Goal: Task Accomplishment & Management: Manage account settings

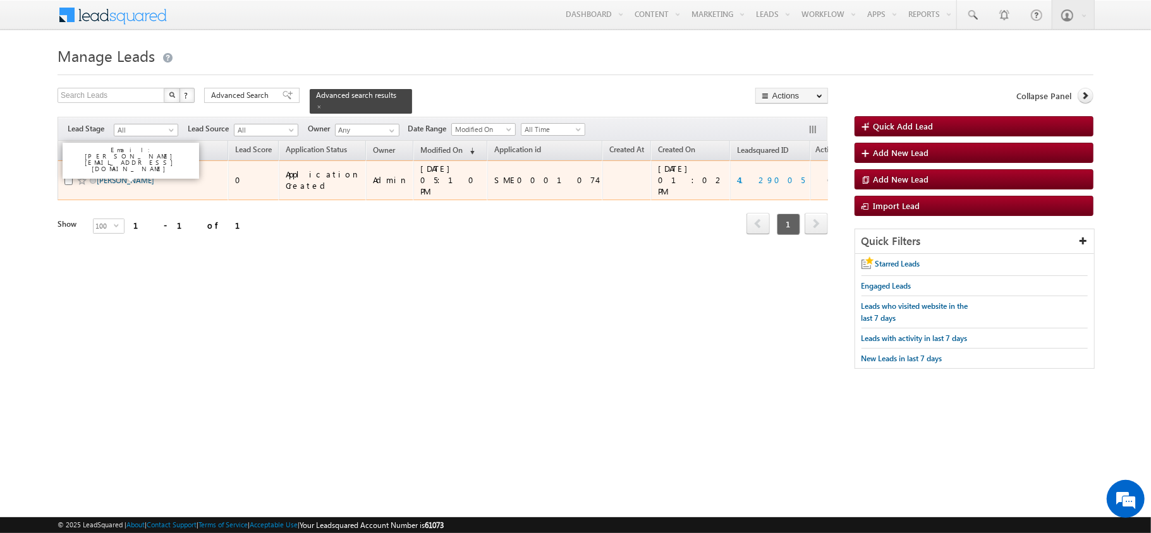
click at [119, 176] on link "[PERSON_NAME]" at bounding box center [126, 180] width 58 height 9
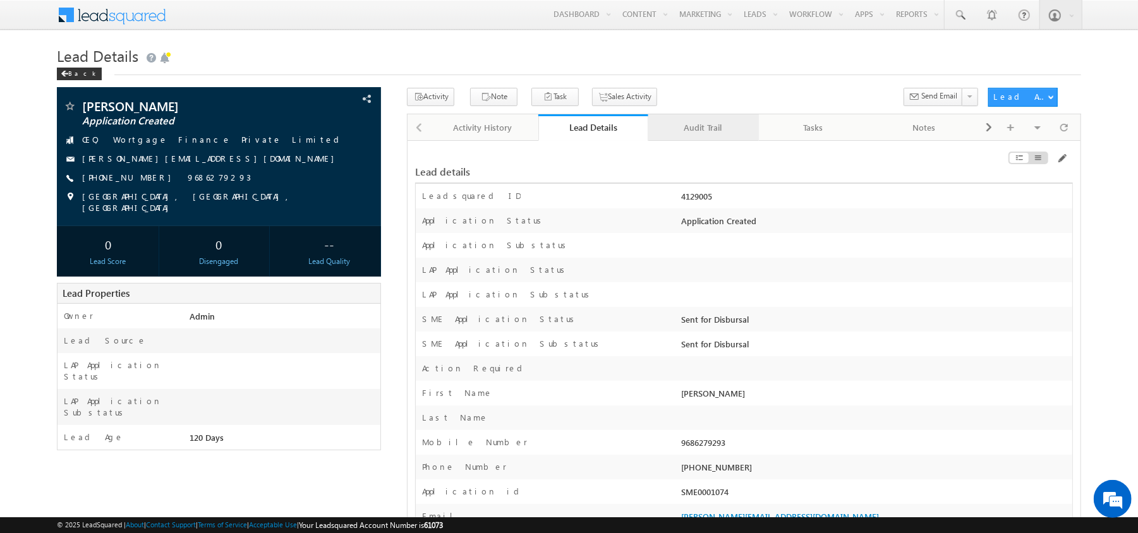
click at [690, 133] on div "Audit Trail" at bounding box center [702, 127] width 89 height 15
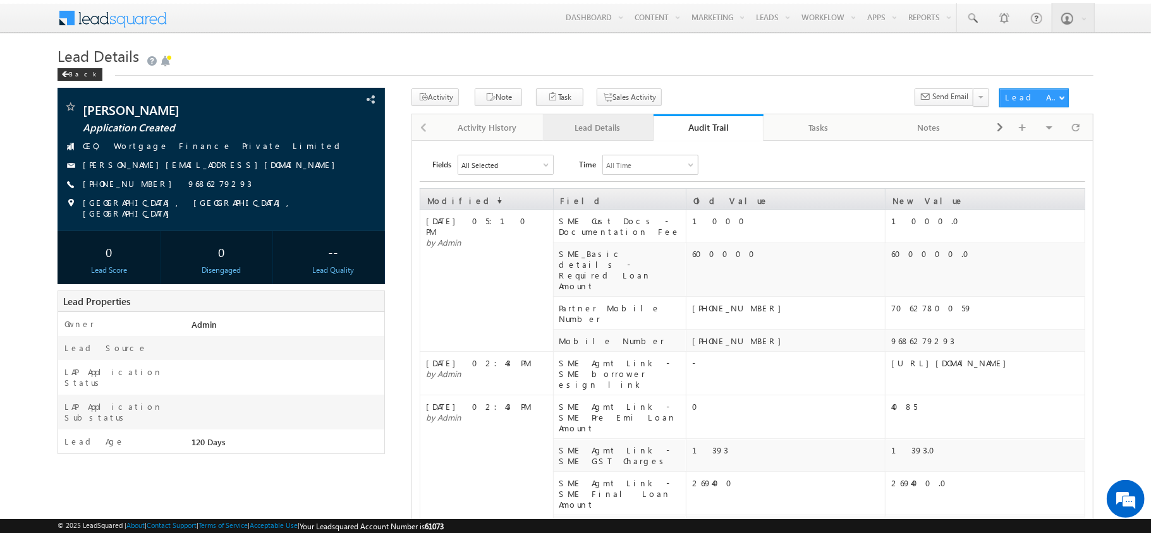
click at [625, 137] on link "Lead Details" at bounding box center [598, 127] width 111 height 27
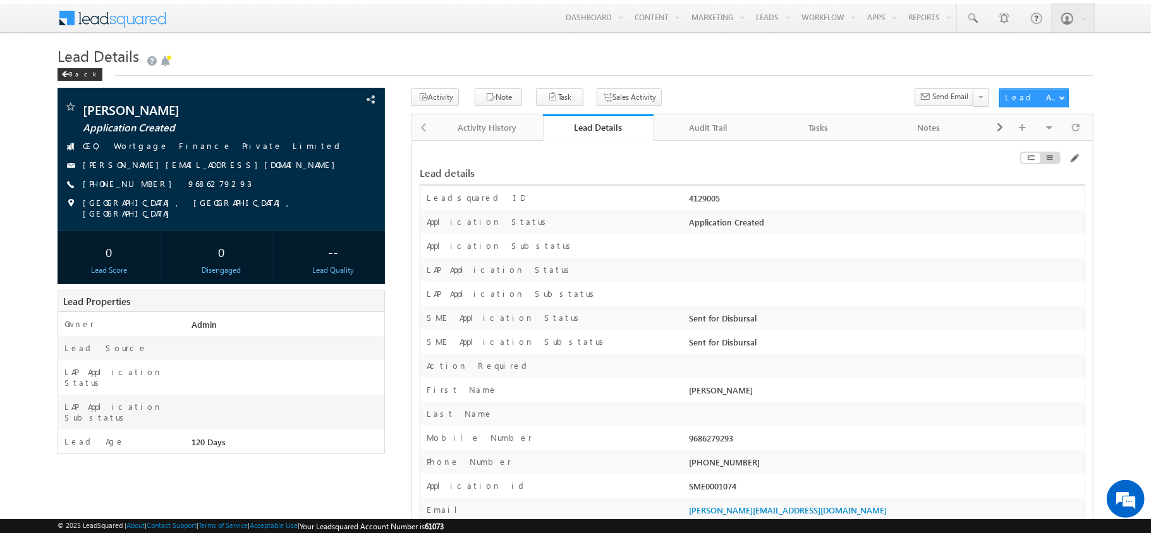
click at [1067, 155] on div at bounding box center [980, 161] width 210 height 14
click at [1073, 162] on span at bounding box center [1074, 159] width 10 height 10
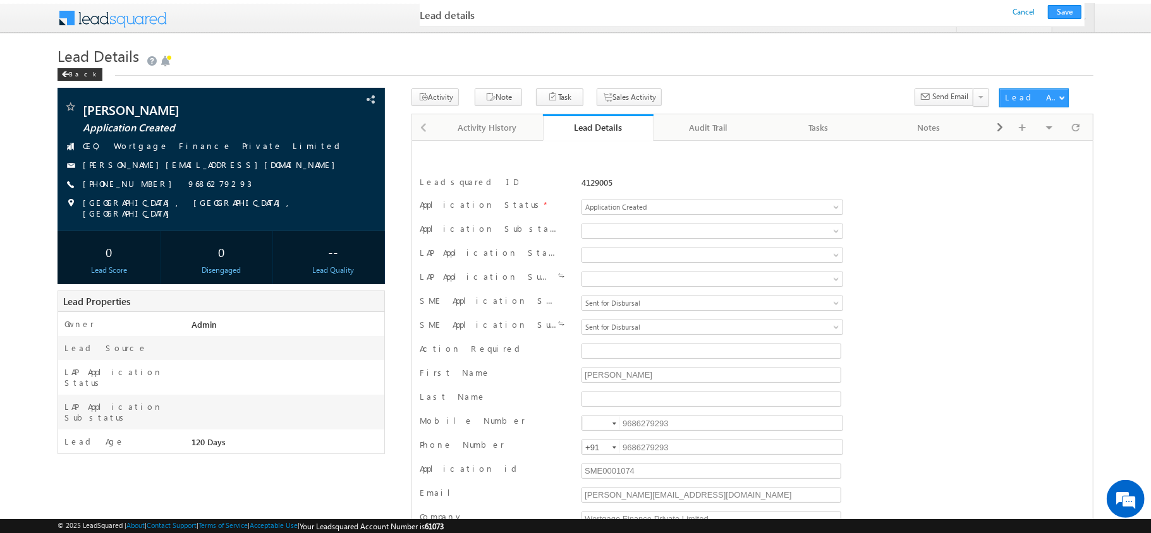
scroll to position [11259, 0]
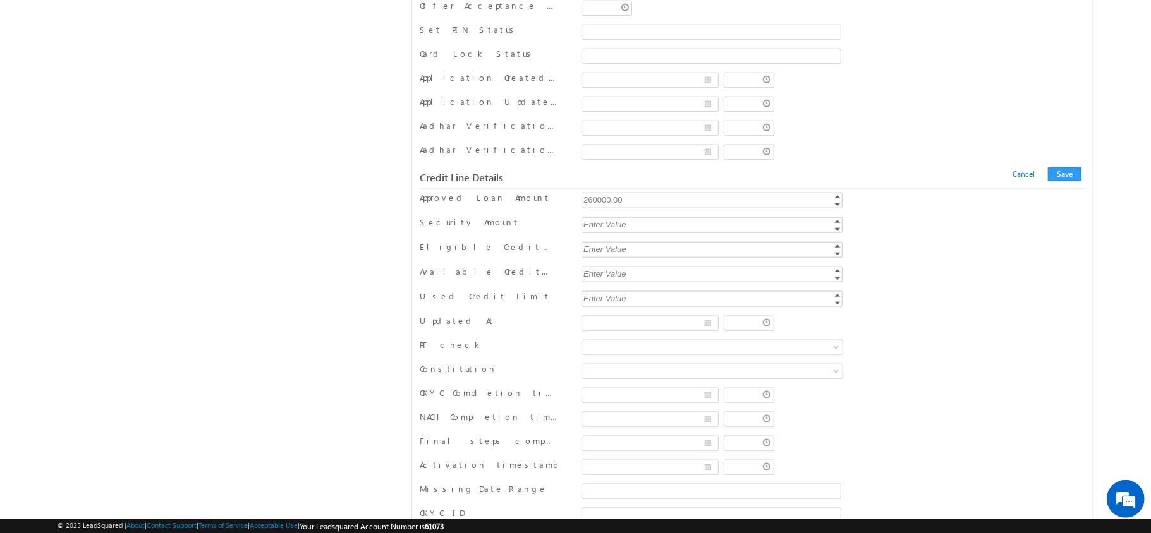
click at [638, 207] on div "260000.00" at bounding box center [712, 200] width 263 height 15
type input "270000"
click at [1083, 181] on span "Cancel Save" at bounding box center [1048, 174] width 72 height 14
click at [1070, 181] on button "Save" at bounding box center [1064, 174] width 33 height 14
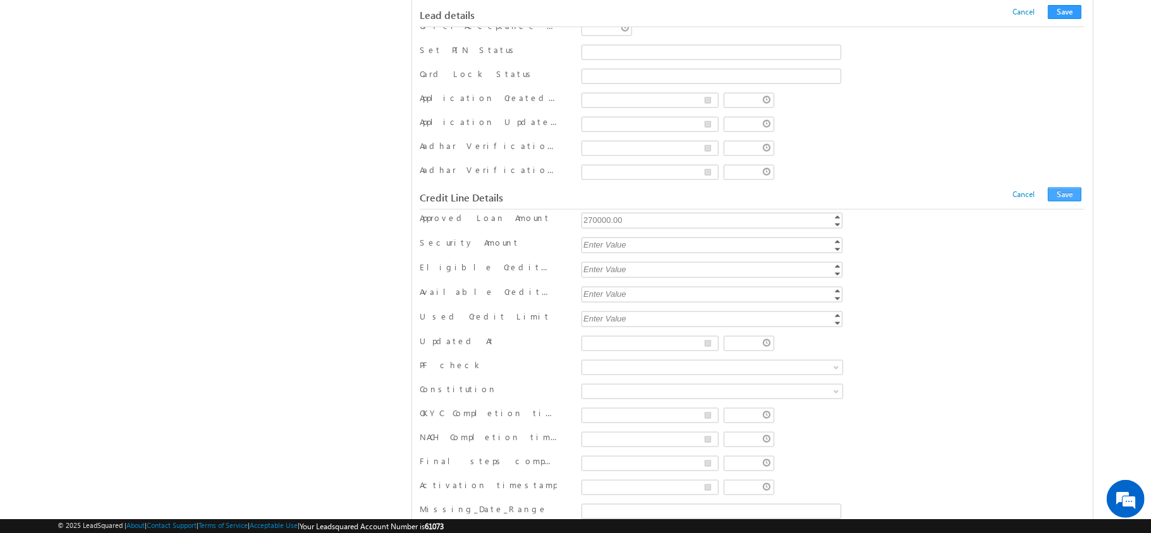
scroll to position [153, 0]
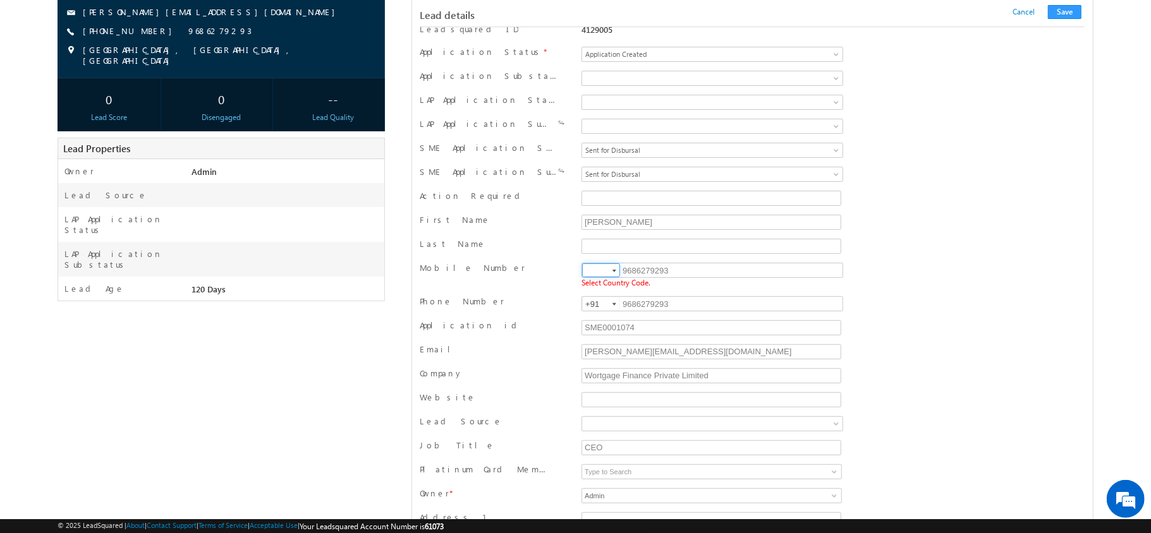
click at [593, 274] on input at bounding box center [601, 271] width 38 height 14
type input "+91"
drag, startPoint x: 1068, startPoint y: 9, endPoint x: 910, endPoint y: 132, distance: 200.4
click at [1068, 9] on button "Save" at bounding box center [1064, 12] width 33 height 14
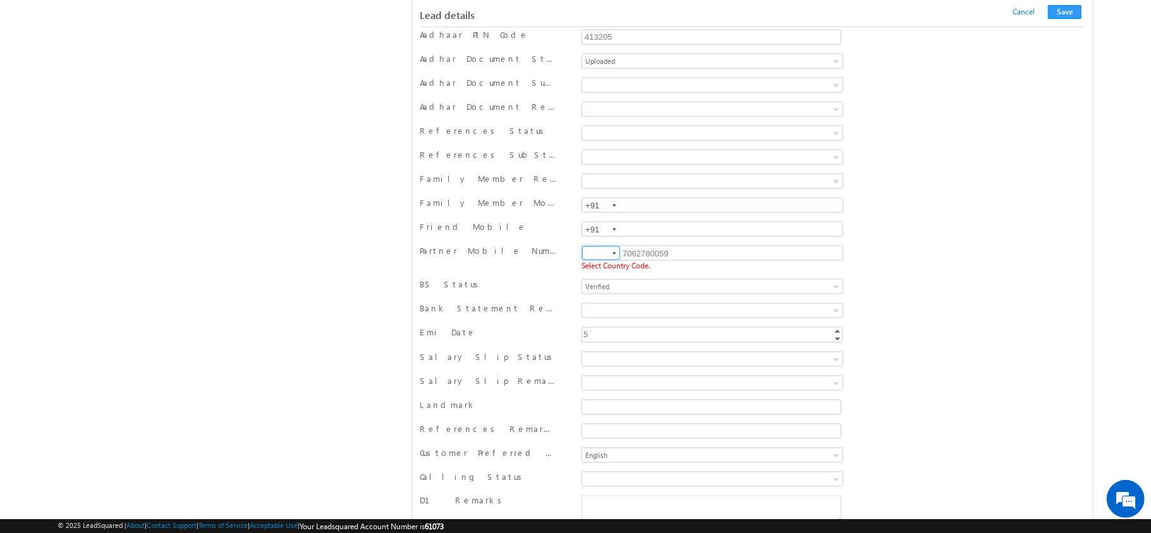
click at [591, 260] on input at bounding box center [601, 253] width 38 height 14
type input "+91"
click at [1065, 11] on button "Save" at bounding box center [1064, 12] width 33 height 14
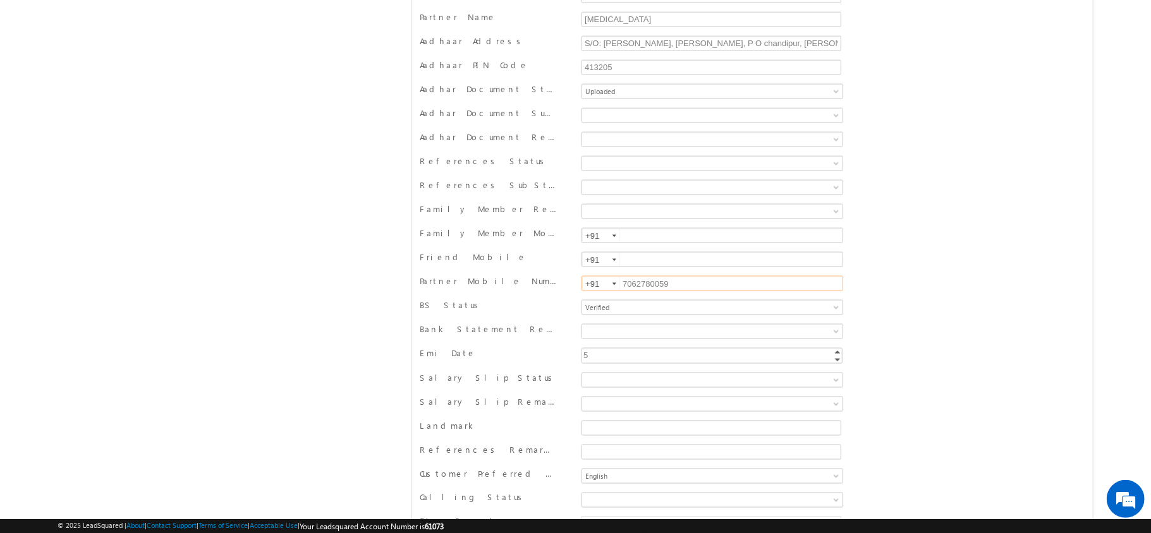
scroll to position [0, 0]
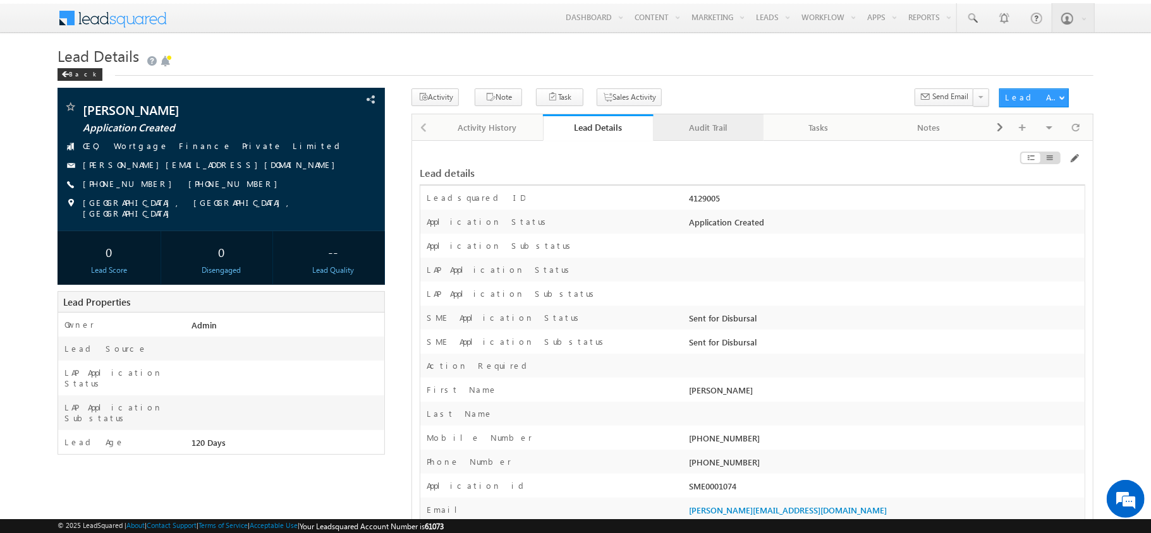
click at [688, 130] on div "Audit Trail" at bounding box center [708, 127] width 89 height 15
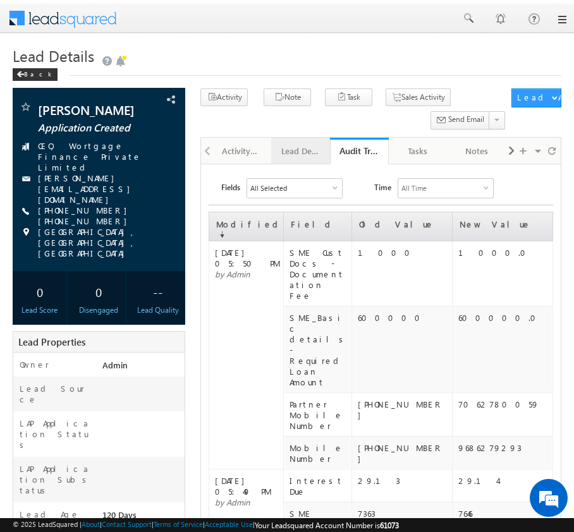
click at [303, 161] on link "Lead Details" at bounding box center [300, 151] width 59 height 27
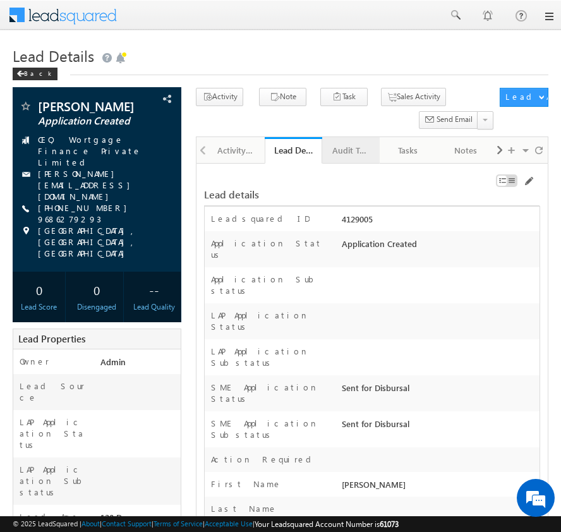
click at [349, 150] on div "Audit Trail" at bounding box center [350, 150] width 36 height 15
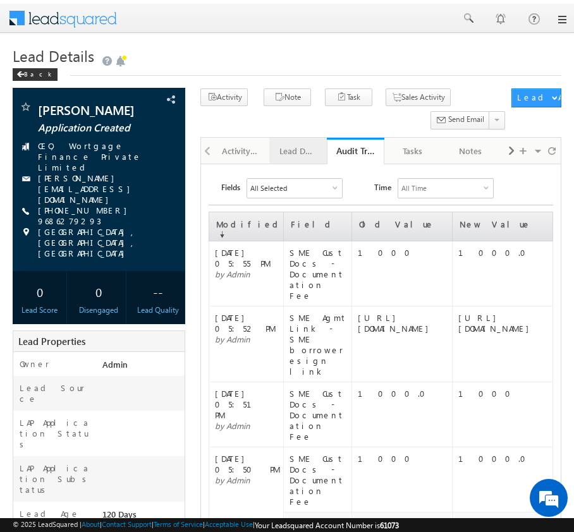
click at [298, 155] on div "Lead Details" at bounding box center [297, 150] width 36 height 15
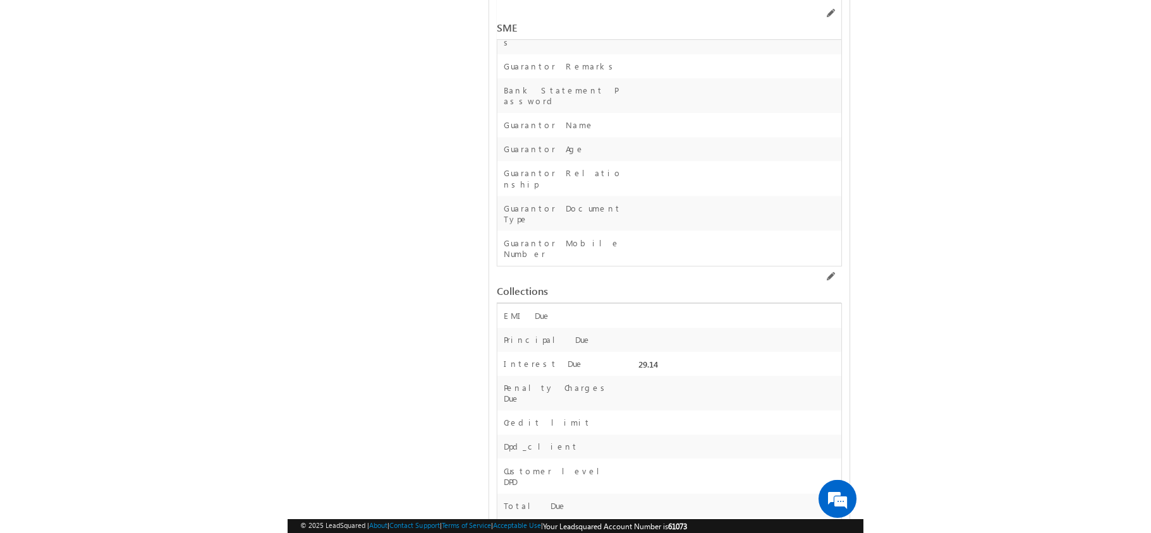
scroll to position [18248, 0]
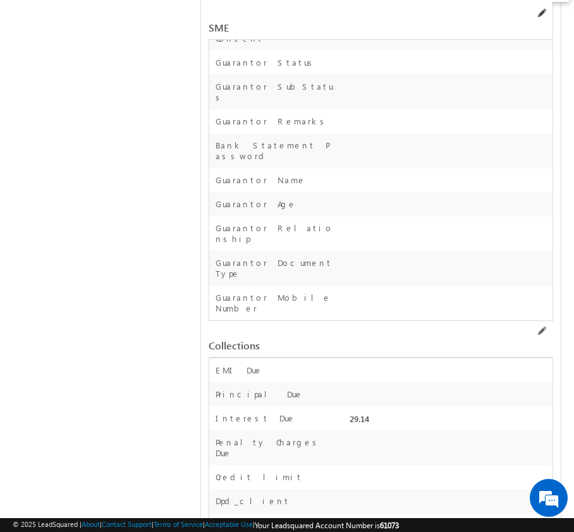
click at [542, 14] on span at bounding box center [541, 13] width 10 height 10
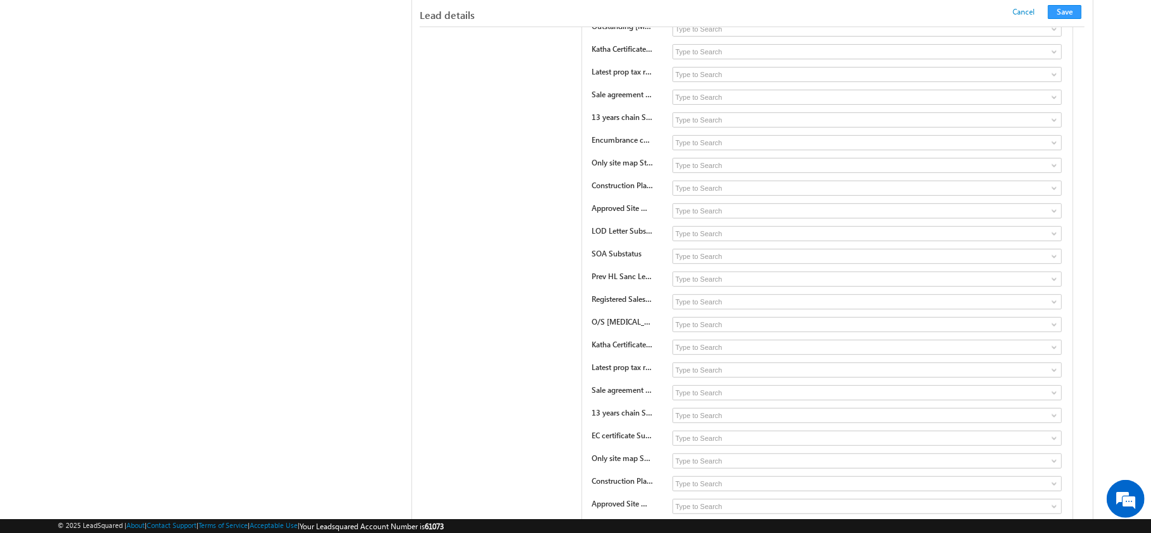
scroll to position [11259, 0]
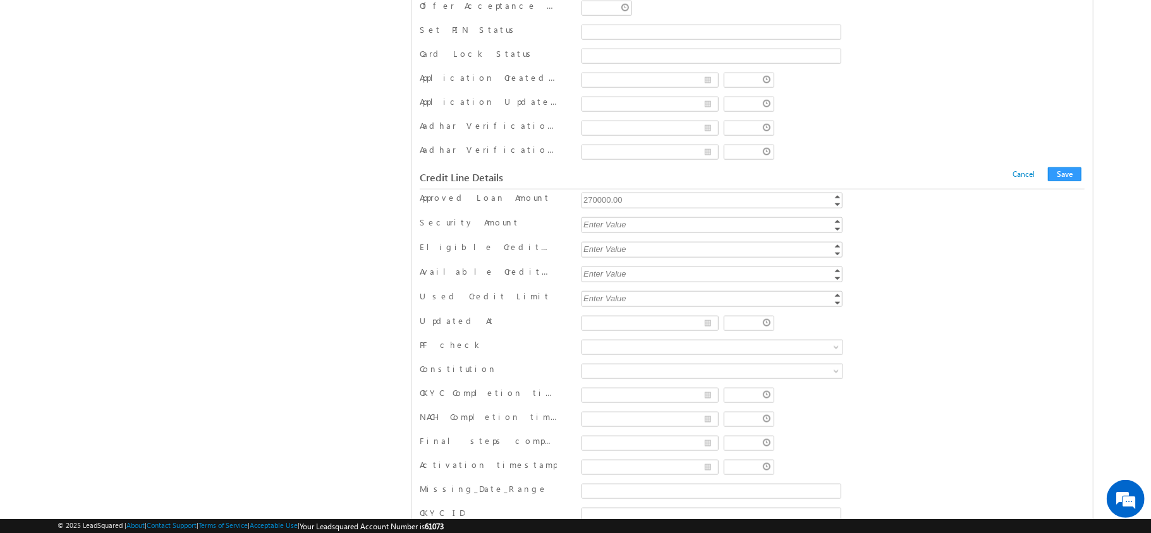
click at [561, 207] on div "270000.00" at bounding box center [712, 200] width 263 height 15
type input "260000"
click at [561, 181] on button "Save" at bounding box center [1064, 174] width 33 height 14
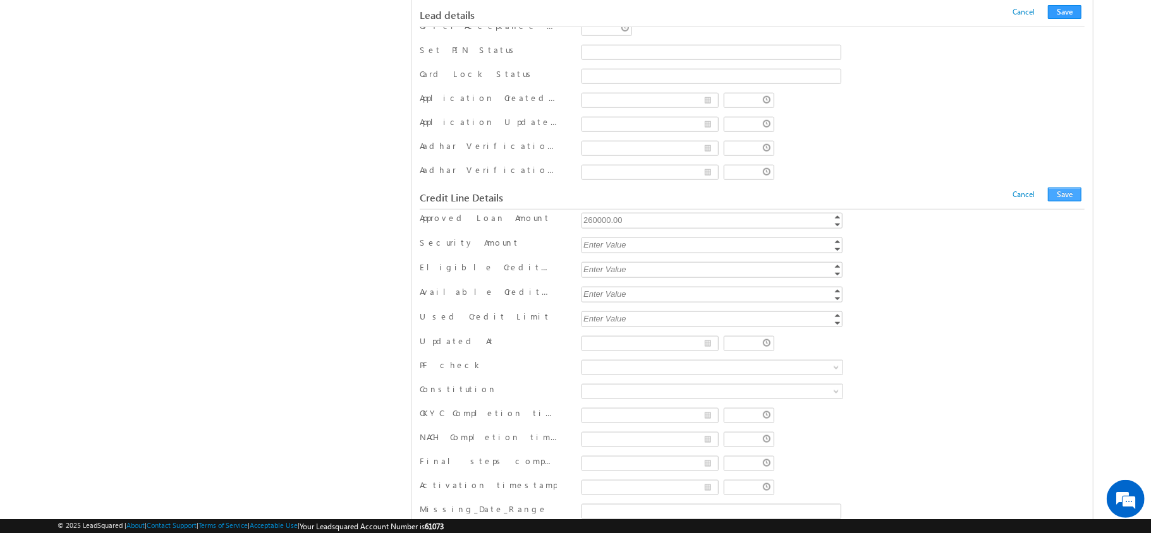
scroll to position [153, 0]
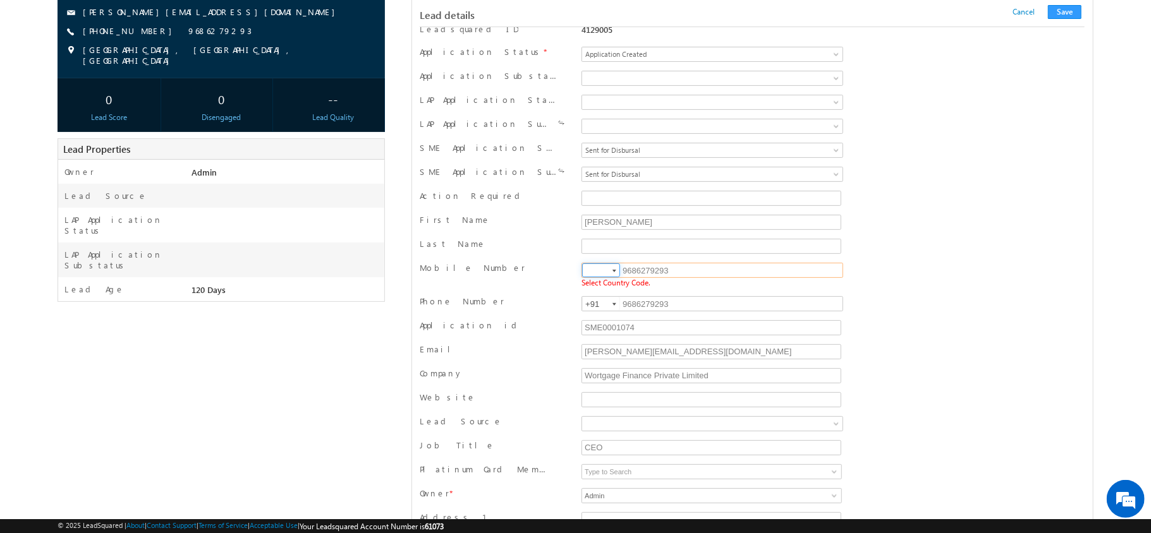
click at [561, 277] on input at bounding box center [601, 271] width 38 height 14
type input "+91"
click at [561, 4] on div "Lead details Cancel Save Cancel Save" at bounding box center [752, 13] width 665 height 27
click at [561, 16] on button "Save" at bounding box center [1064, 12] width 33 height 14
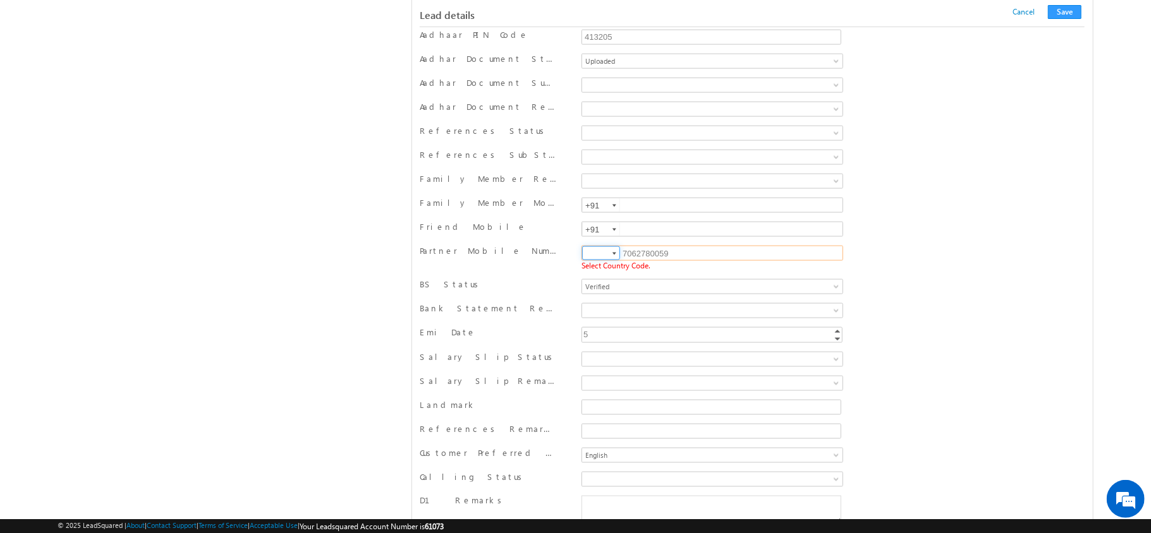
click at [561, 260] on input at bounding box center [601, 253] width 38 height 14
type input "+91"
click at [561, 13] on button "Save" at bounding box center [1064, 12] width 33 height 14
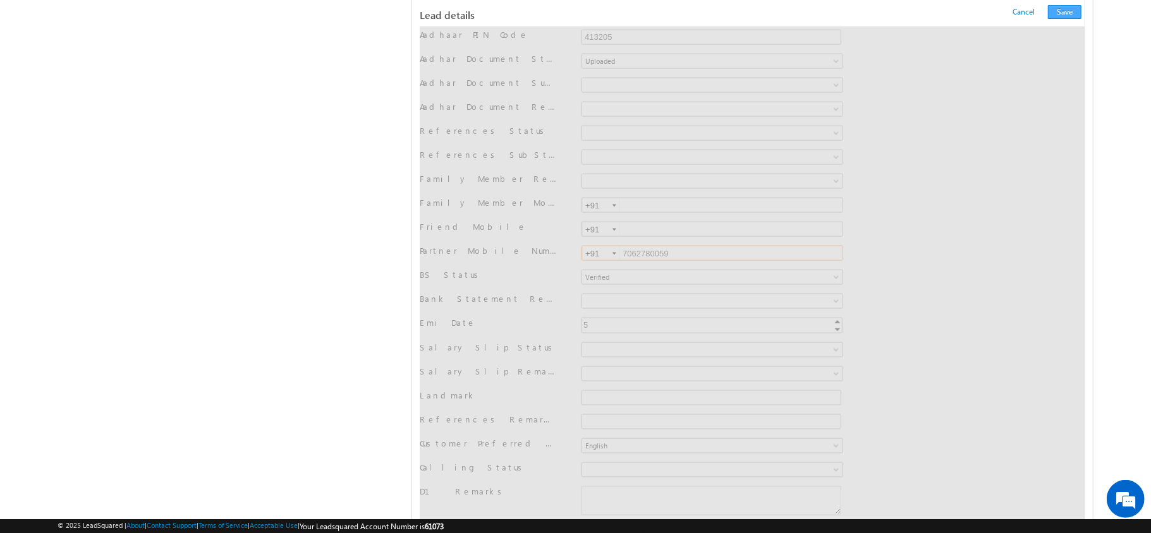
scroll to position [0, 0]
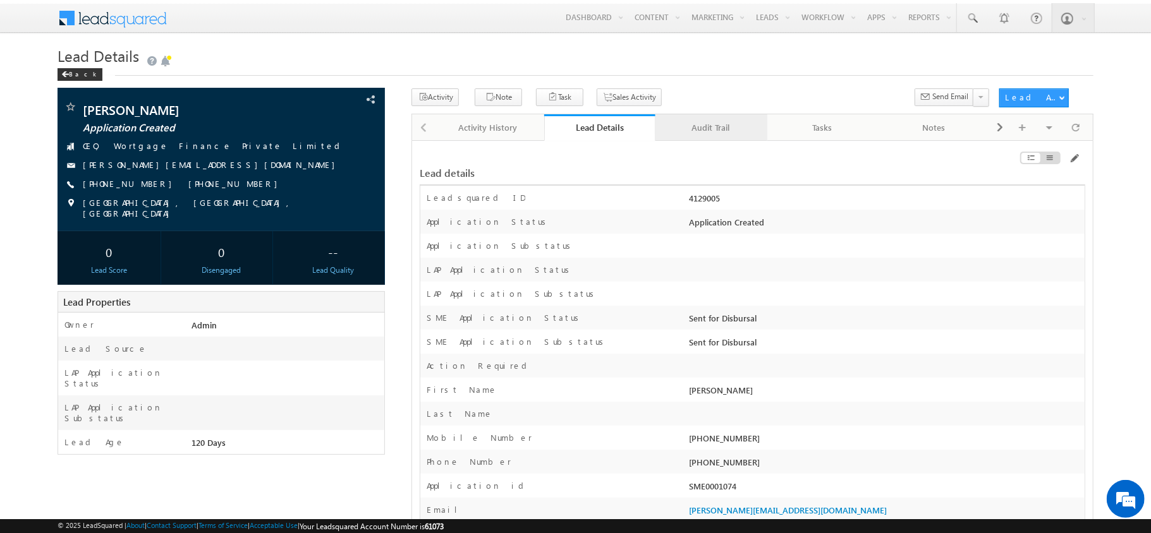
click at [561, 120] on div "Audit Trail" at bounding box center [710, 127] width 90 height 15
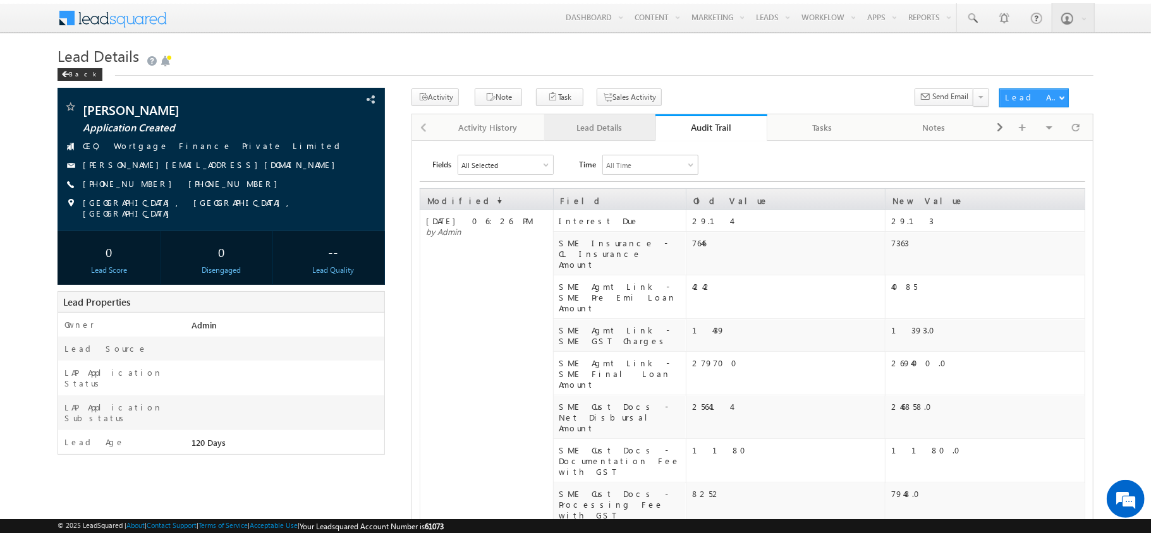
click at [561, 137] on link "Lead Details" at bounding box center [599, 127] width 111 height 27
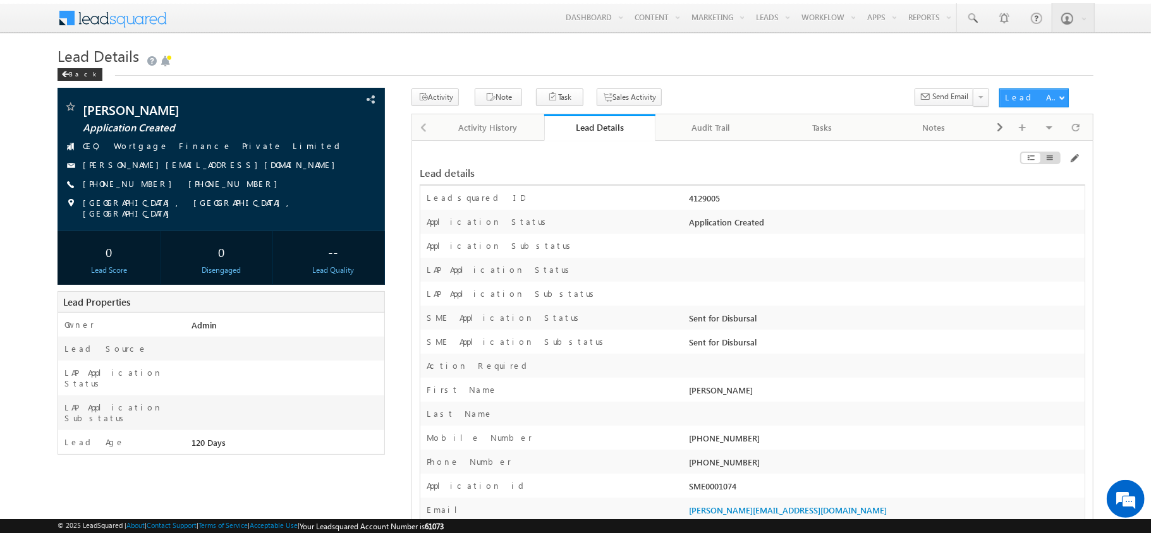
click at [561, 161] on div at bounding box center [980, 161] width 210 height 14
click at [561, 160] on span at bounding box center [1074, 159] width 10 height 10
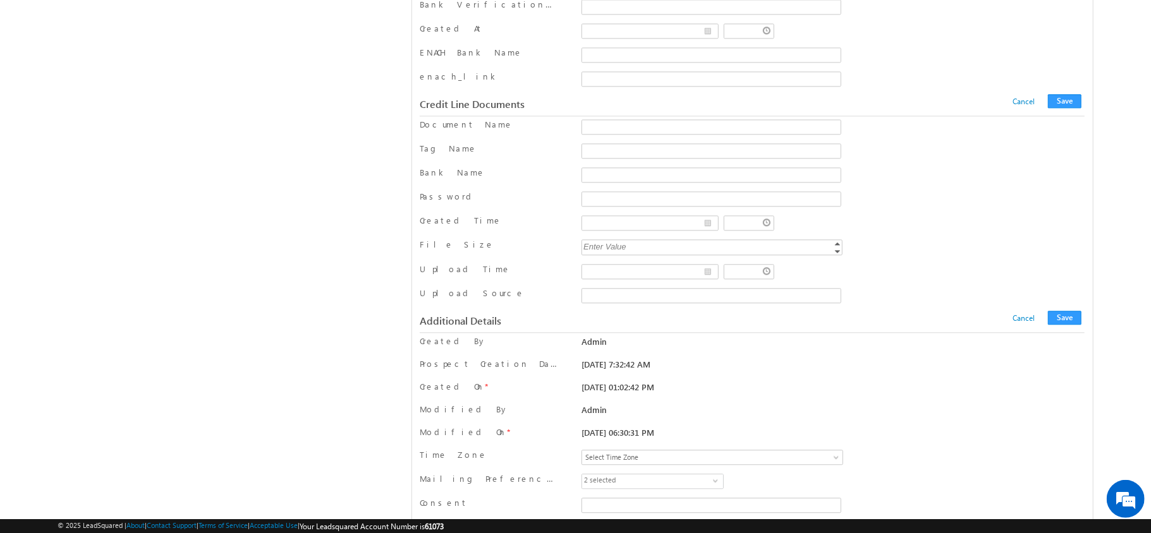
scroll to position [11257, 0]
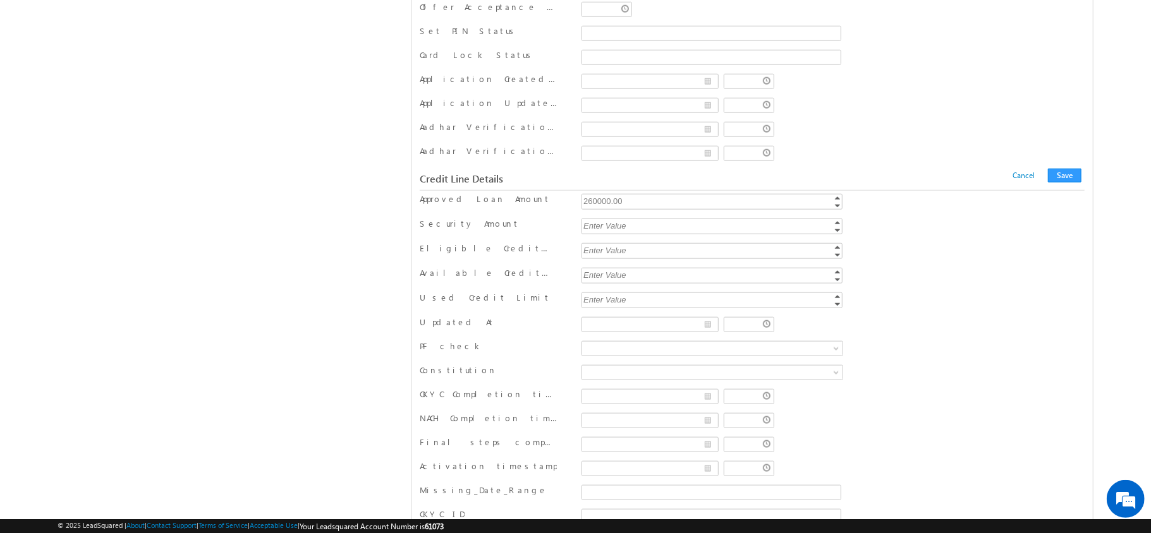
click at [561, 209] on div "260000.00" at bounding box center [712, 201] width 263 height 15
type input "250000"
click at [561, 183] on button "Save" at bounding box center [1064, 176] width 33 height 14
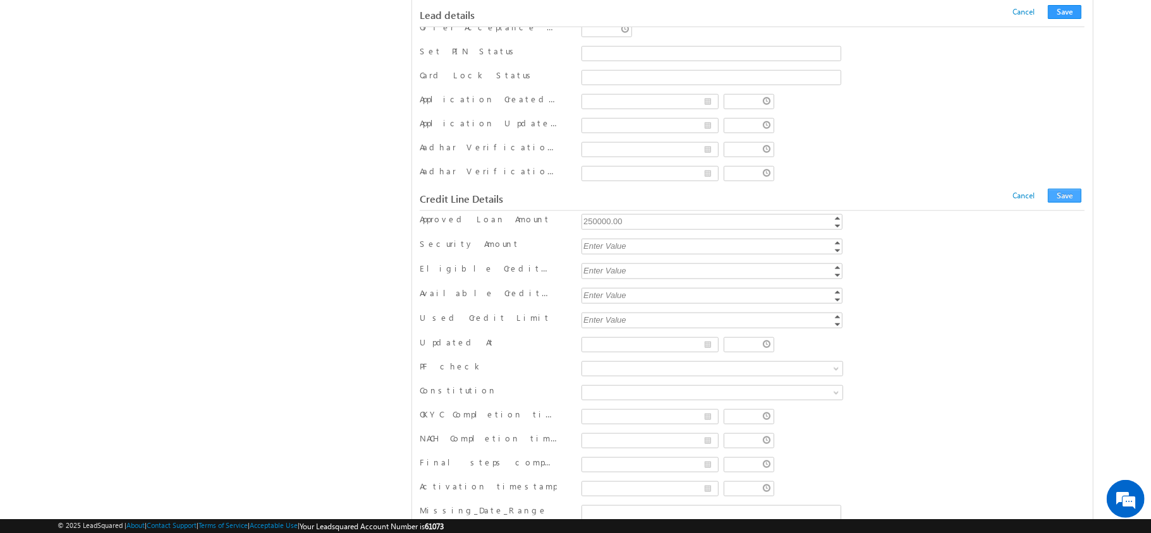
scroll to position [153, 0]
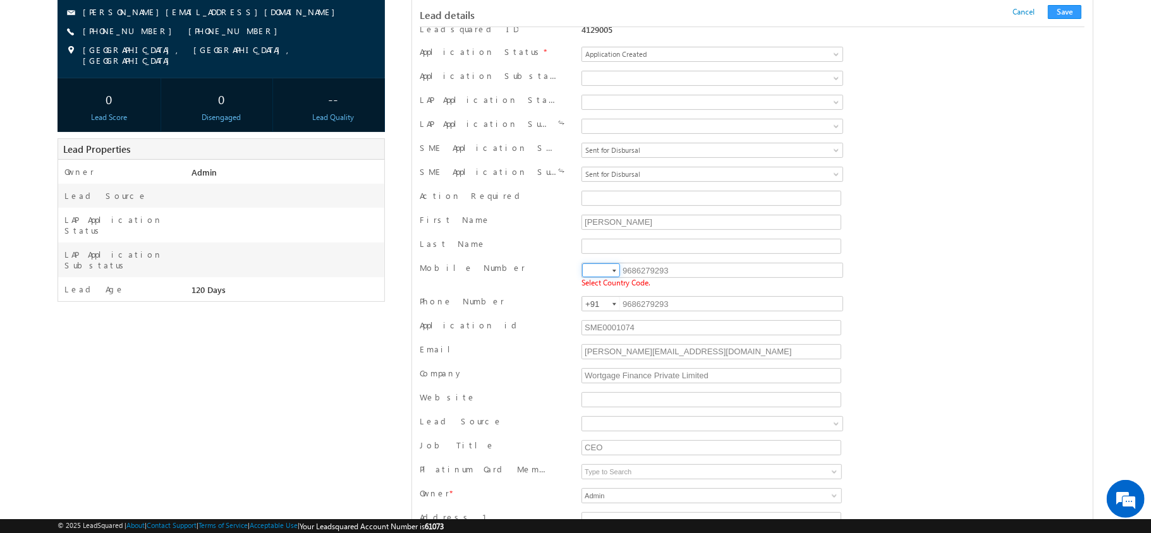
click at [561, 272] on input at bounding box center [601, 271] width 38 height 14
type input "+91"
click at [561, 9] on button "Save" at bounding box center [1064, 12] width 33 height 14
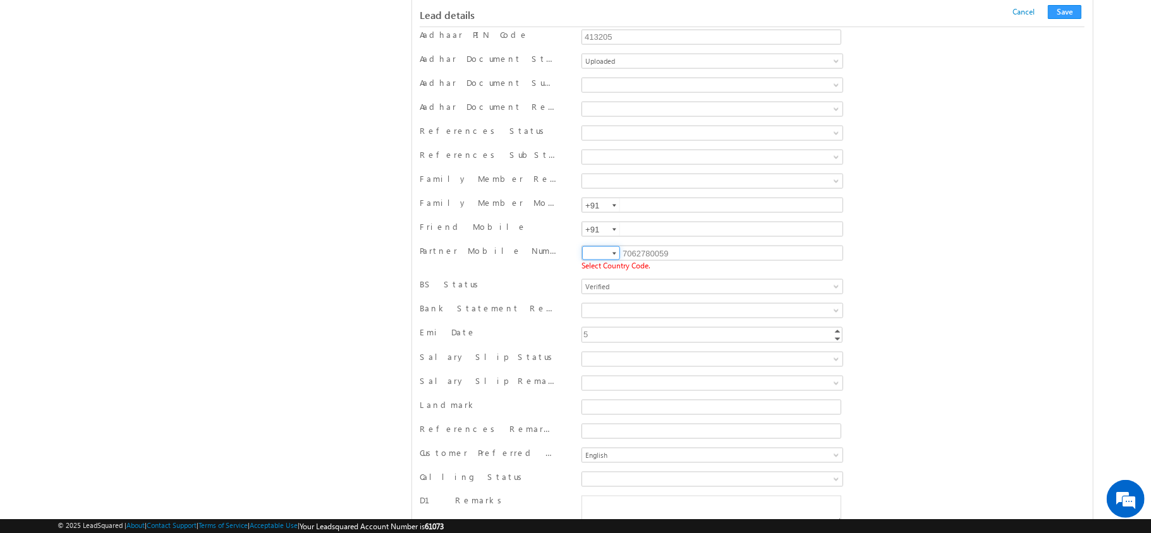
click at [561, 260] on input at bounding box center [601, 253] width 38 height 14
type input "+91"
click at [561, 16] on button "Save" at bounding box center [1064, 12] width 33 height 14
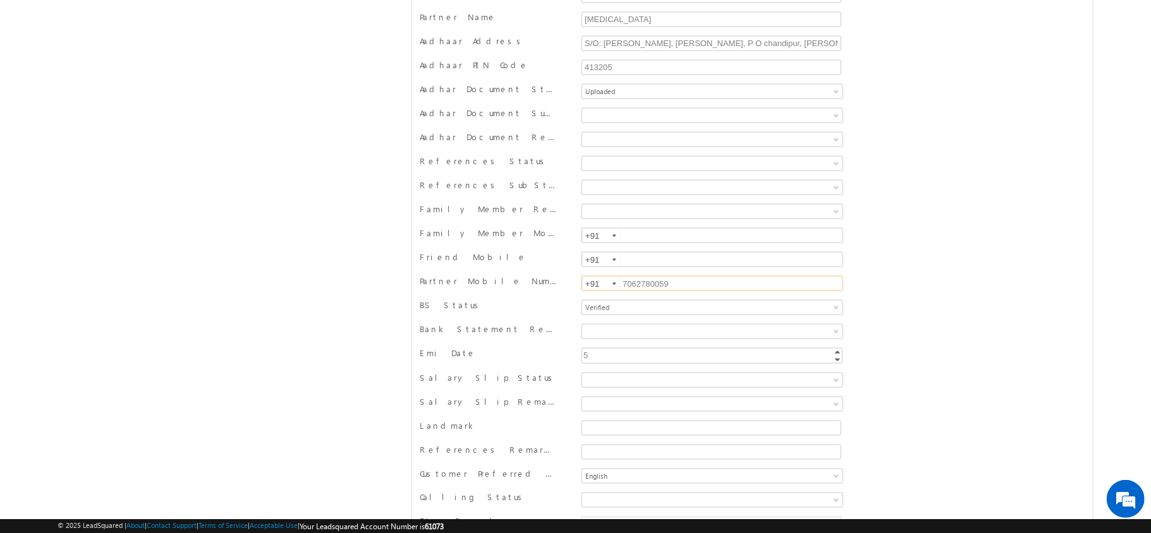
scroll to position [0, 0]
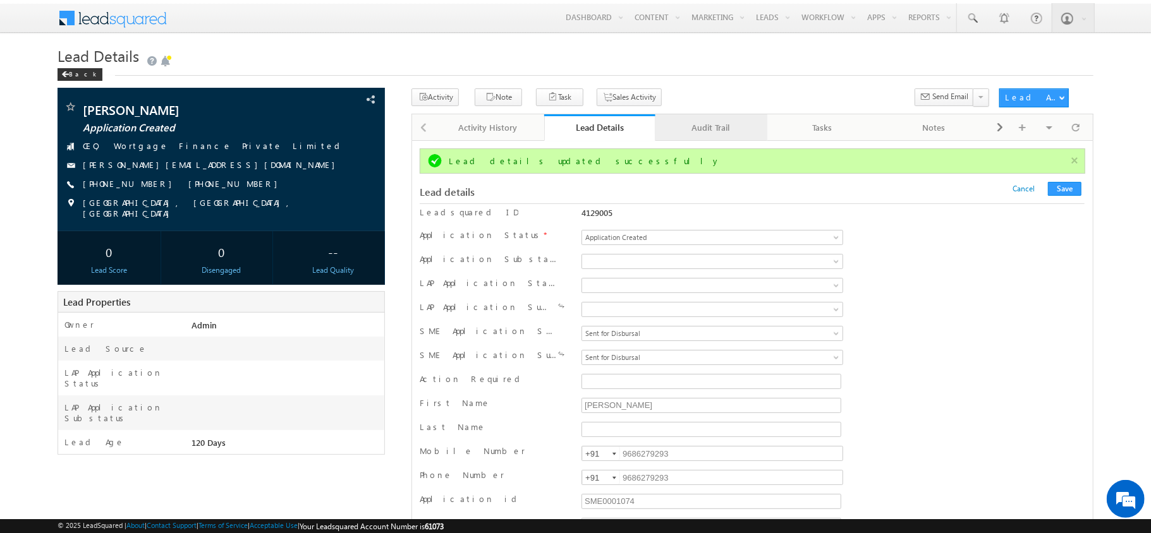
click at [561, 124] on div "Audit Trail" at bounding box center [710, 127] width 90 height 15
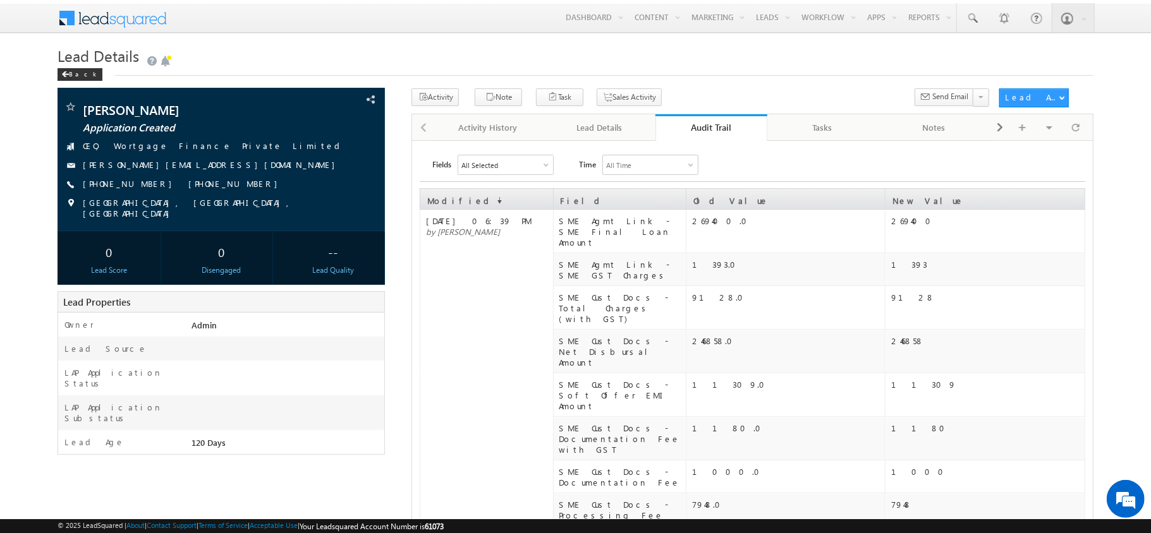
click at [561, 124] on div "Audit Trail" at bounding box center [711, 127] width 92 height 12
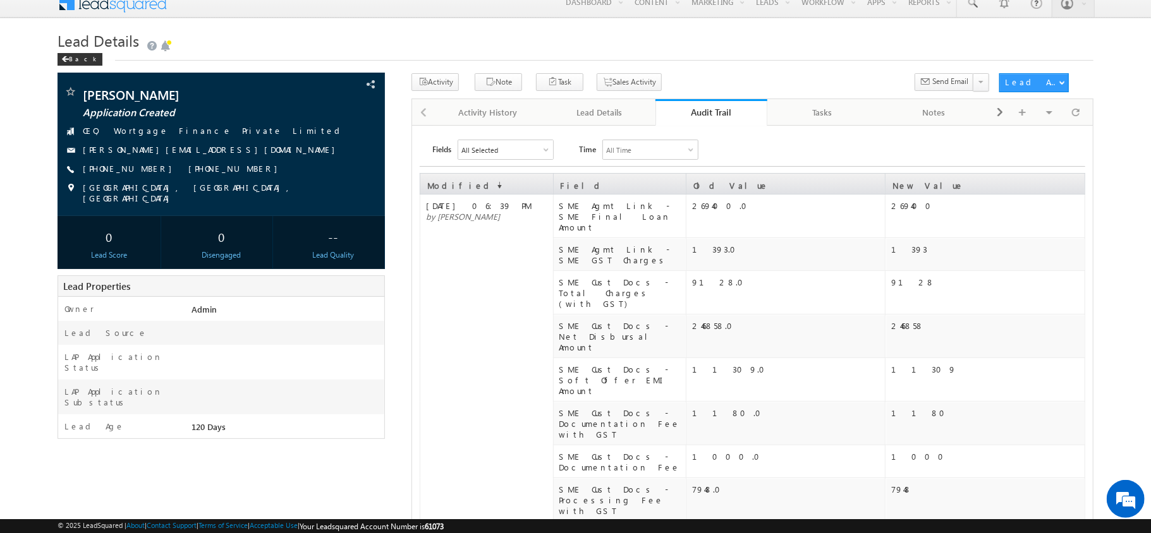
scroll to position [16, 0]
click at [561, 119] on link "Audit Trail" at bounding box center [710, 112] width 111 height 27
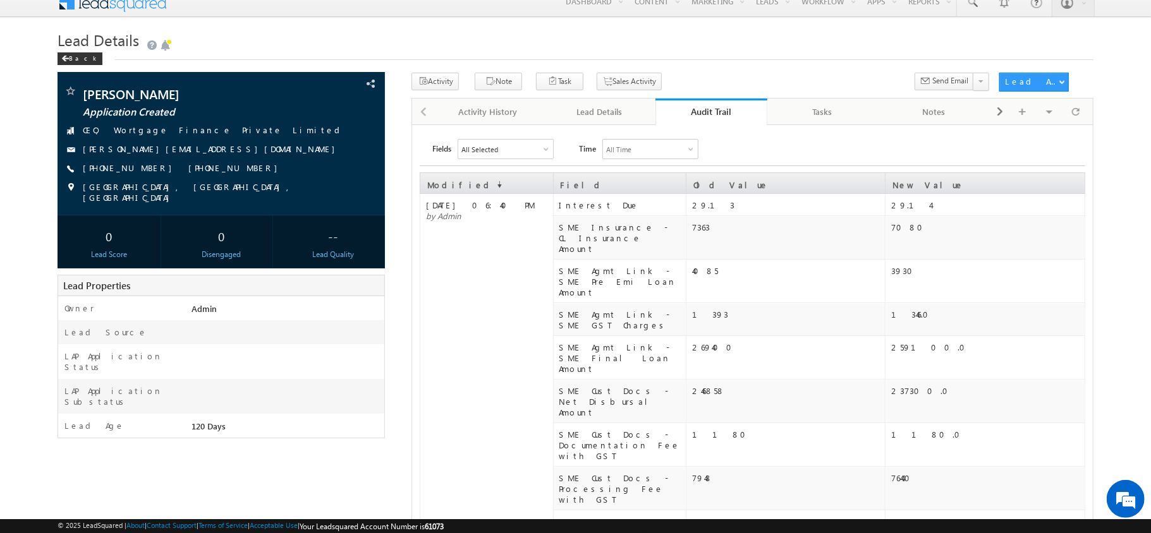
click at [561, 106] on div "Audit Trail" at bounding box center [711, 112] width 92 height 12
click at [561, 102] on link "Audit Trail" at bounding box center [710, 112] width 111 height 27
click at [561, 123] on link "Audit Trail" at bounding box center [710, 112] width 111 height 27
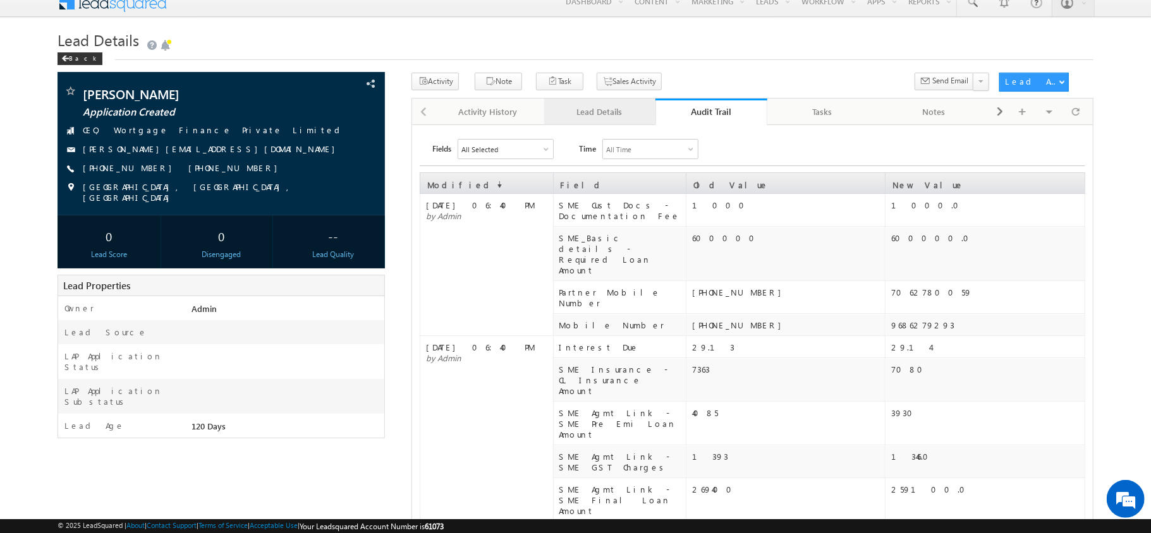
click at [561, 124] on link "Lead Details" at bounding box center [599, 112] width 111 height 27
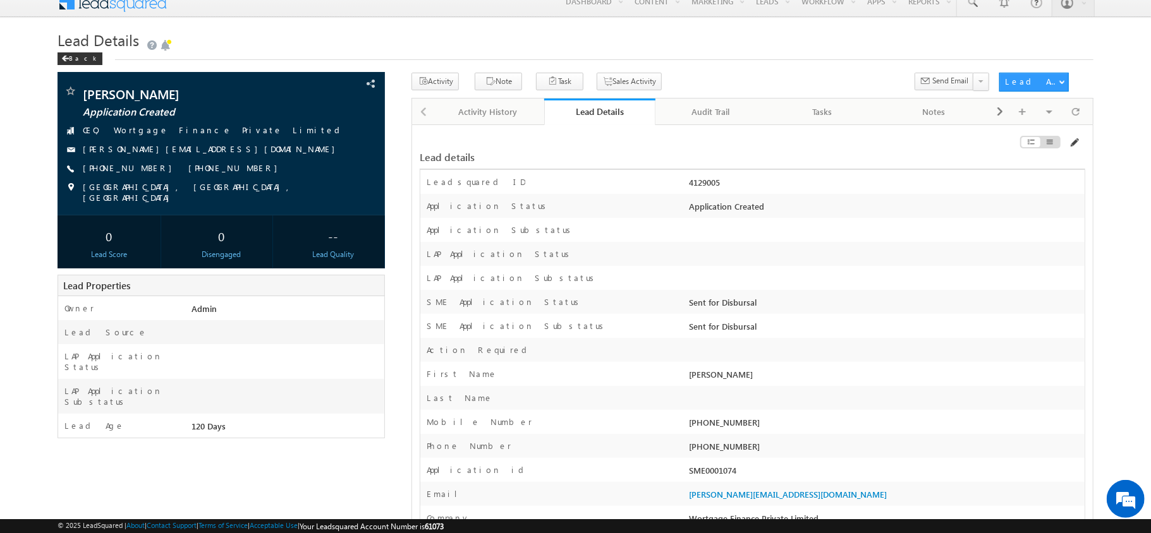
click at [561, 145] on span at bounding box center [1074, 143] width 10 height 10
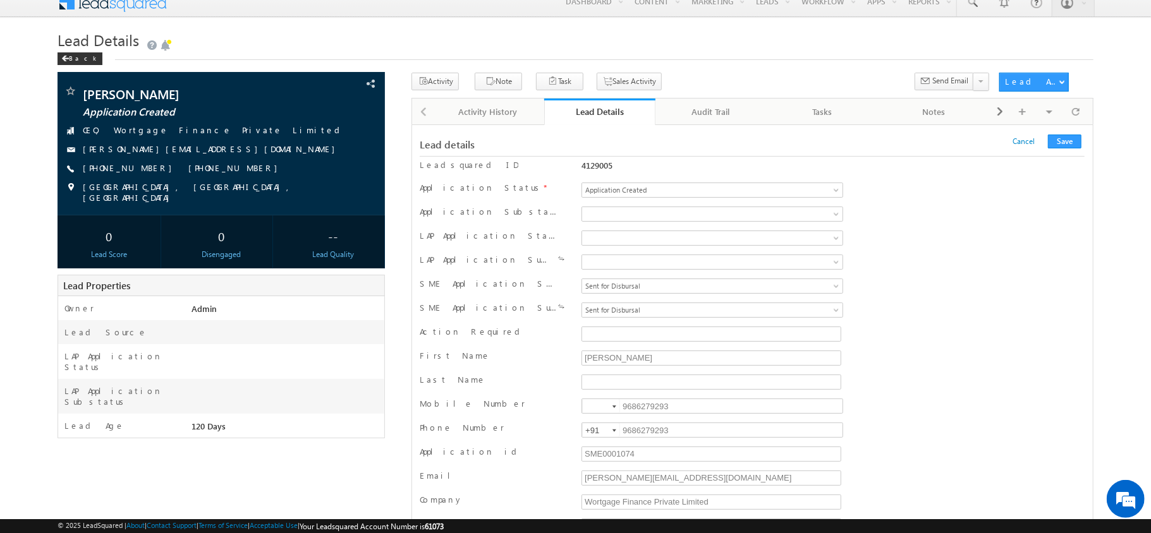
scroll to position [11257, 0]
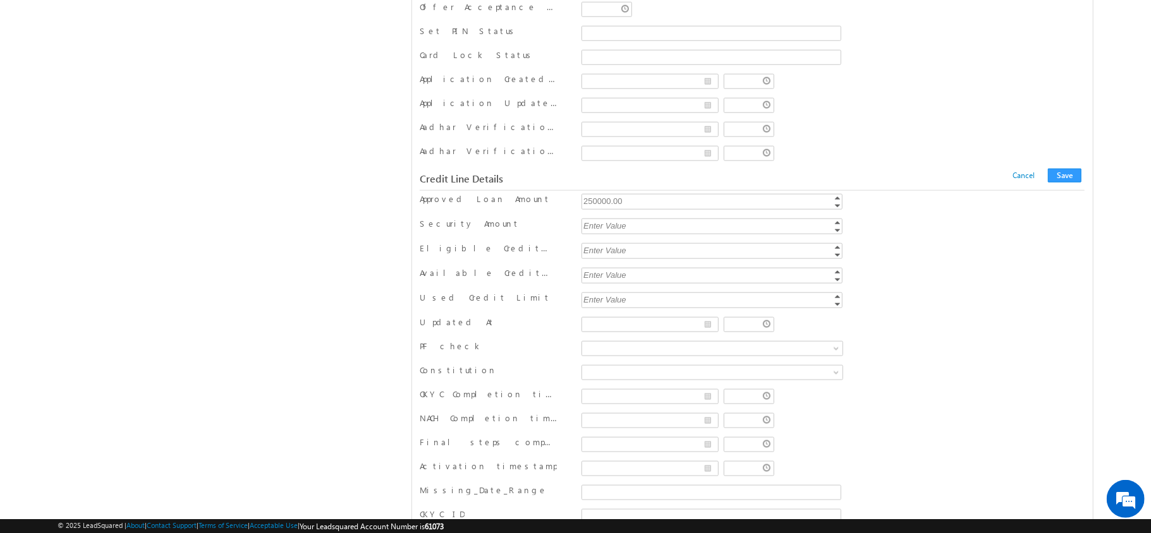
click at [561, 191] on div "Credit Line Details Cancel Save Cancel Save" at bounding box center [752, 179] width 665 height 24
click at [561, 209] on div "250000.00" at bounding box center [712, 201] width 263 height 15
type input "240000"
click at [561, 183] on button "Save" at bounding box center [1064, 176] width 33 height 14
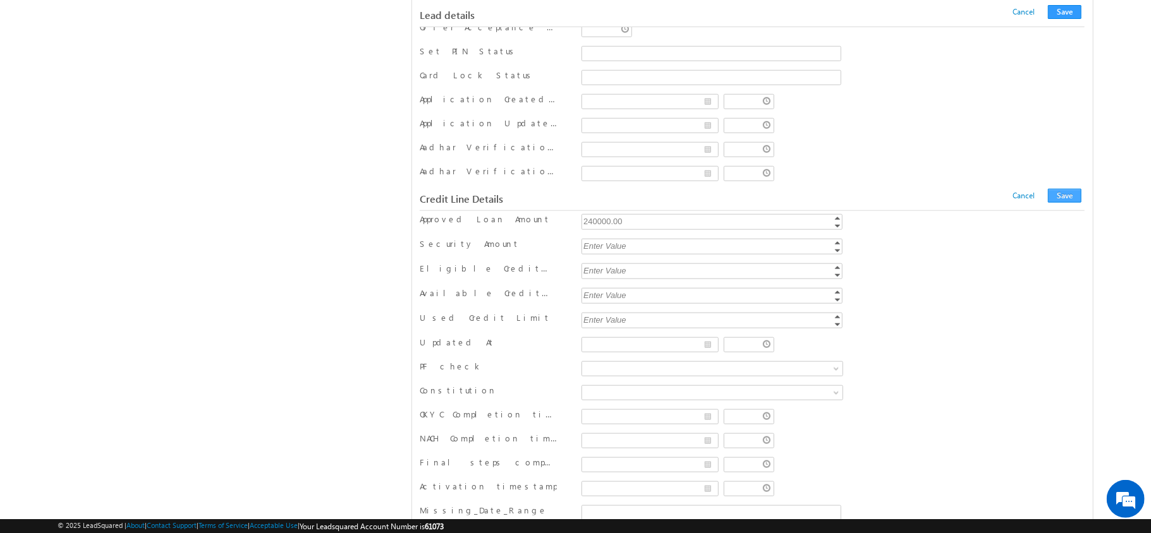
scroll to position [153, 0]
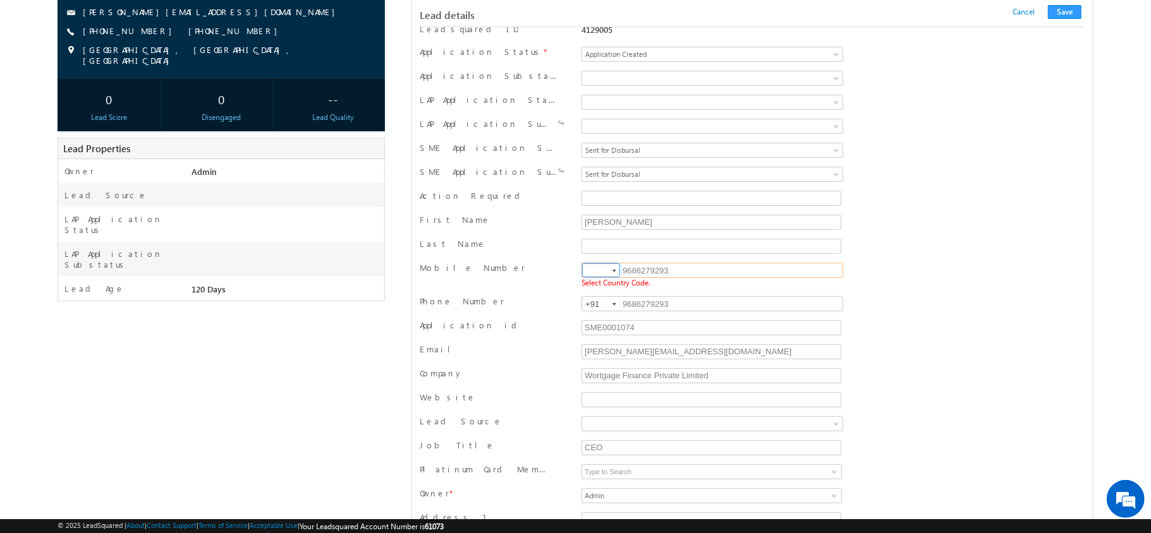
click at [561, 277] on input at bounding box center [601, 271] width 38 height 14
type input "+91"
click at [561, 18] on button "Save" at bounding box center [1064, 12] width 33 height 14
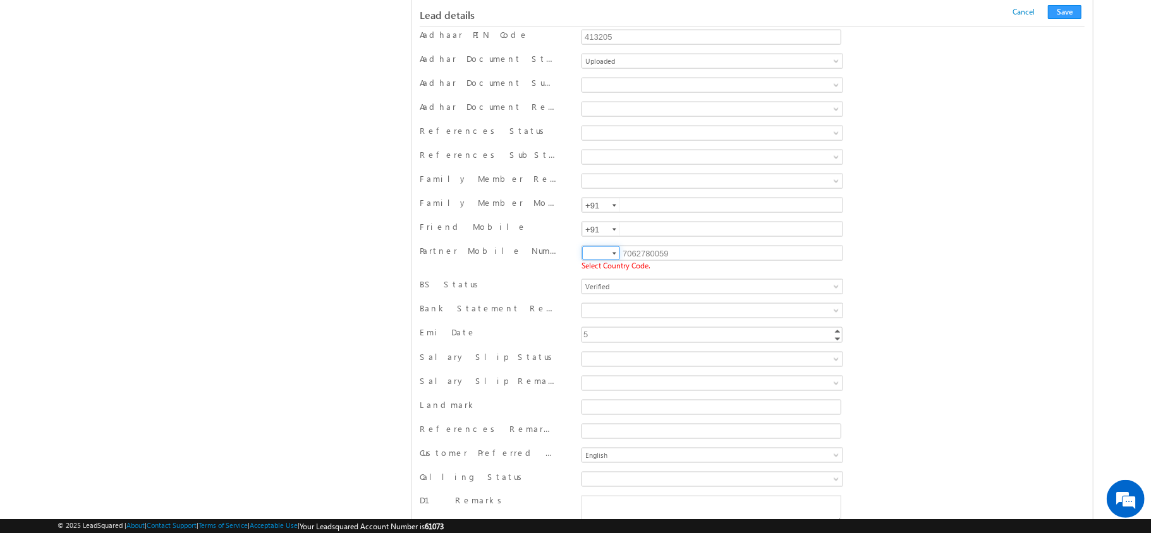
click at [561, 260] on input at bounding box center [601, 253] width 38 height 14
type input "+91"
click at [561, 3] on div "Lead details Cancel Save Cancel Save" at bounding box center [752, 13] width 665 height 27
click at [561, 10] on button "Save" at bounding box center [1064, 12] width 33 height 14
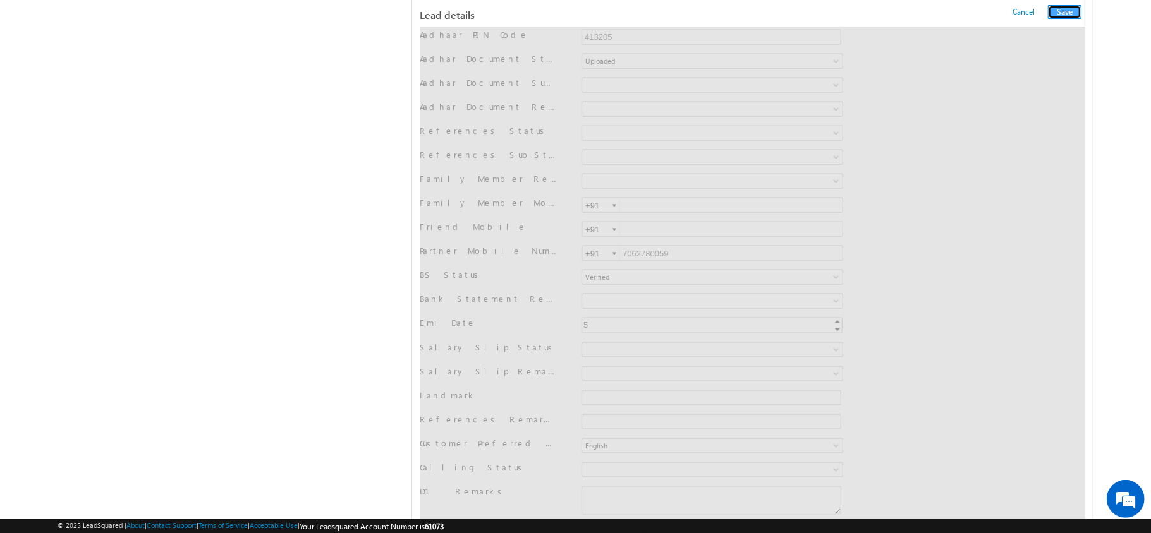
scroll to position [0, 0]
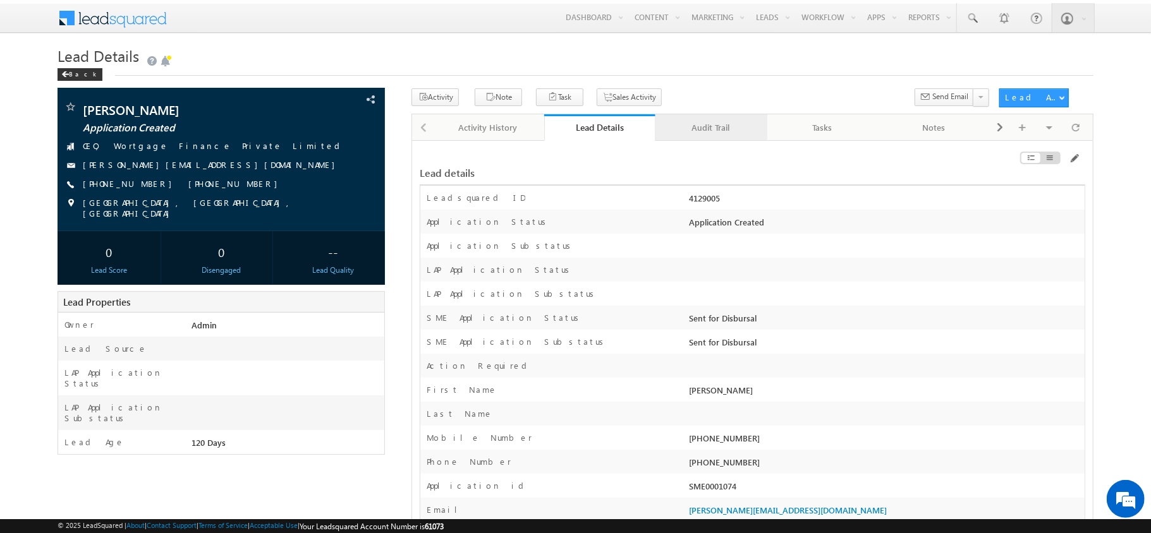
click at [561, 120] on div "Audit Trail" at bounding box center [710, 127] width 90 height 15
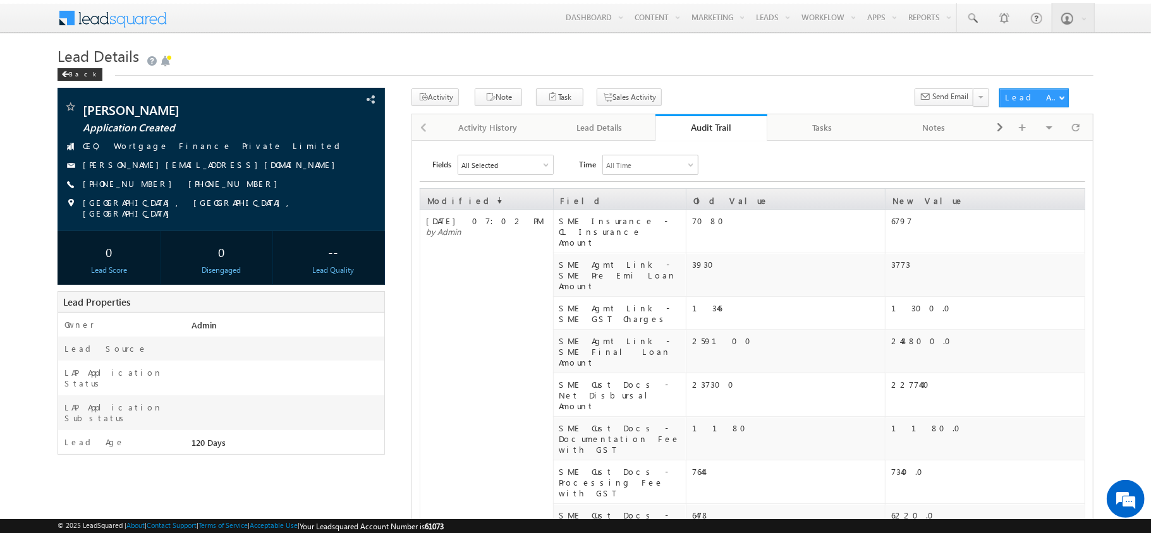
click at [561, 123] on div "Audit Trail" at bounding box center [711, 127] width 92 height 12
